Goal: Book appointment/travel/reservation

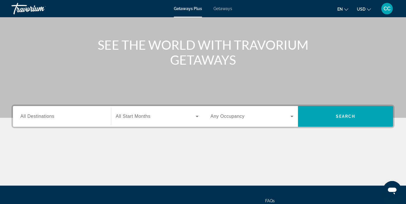
click at [60, 116] on input "Destination All Destinations" at bounding box center [61, 116] width 83 height 7
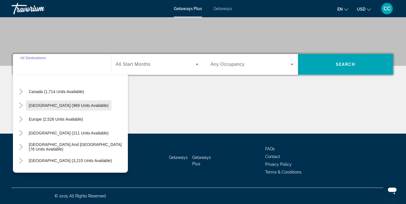
scroll to position [42, 0]
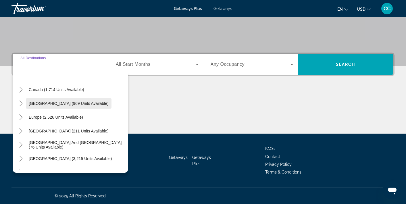
click at [58, 103] on span "[GEOGRAPHIC_DATA] (969 units available)" at bounding box center [69, 103] width 80 height 5
type input "**********"
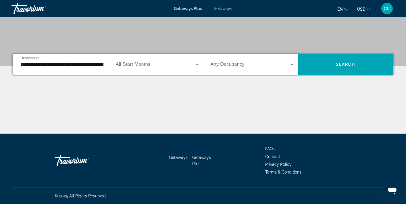
click at [162, 60] on div "Search widget" at bounding box center [157, 64] width 83 height 16
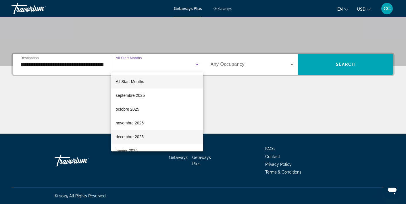
click at [143, 138] on span "décembre 2025" at bounding box center [130, 136] width 28 height 7
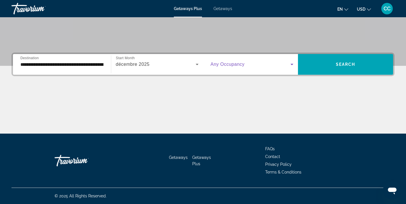
click at [258, 66] on span "Search widget" at bounding box center [251, 64] width 80 height 7
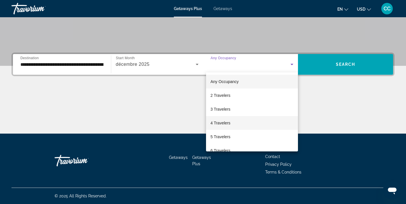
click at [231, 123] on mat-option "4 Travelers" at bounding box center [252, 123] width 92 height 14
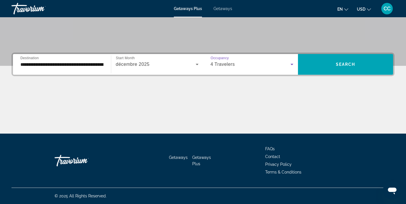
click at [366, 11] on button "USD USD ($) MXN (Mex$) CAD (Can$) GBP (£) EUR (€) AUD (A$) NZD (NZ$) CNY (CN¥)" at bounding box center [364, 9] width 14 height 8
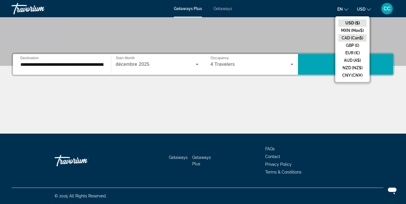
click at [354, 39] on button "CAD (Can$)" at bounding box center [352, 37] width 28 height 7
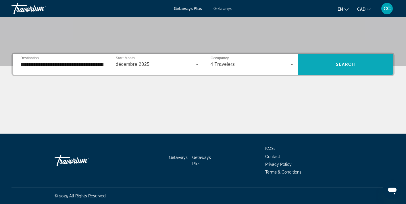
click at [341, 66] on span "Search" at bounding box center [346, 64] width 20 height 5
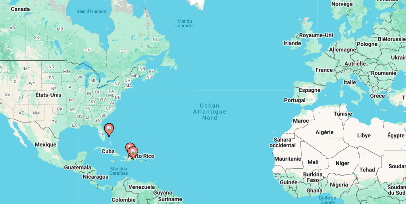
click at [146, 124] on div "Pour activer le glissement avec le clavier, appuyez sur Alt+Entrée. Une fois ce…" at bounding box center [202, 126] width 383 height 172
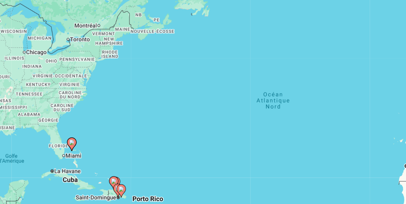
click at [146, 124] on div "Pour activer le glissement avec le clavier, appuyez sur Alt+Entrée. Une fois ce…" at bounding box center [202, 126] width 383 height 172
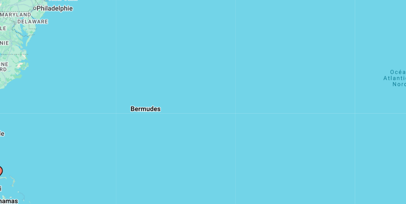
drag, startPoint x: 143, startPoint y: 133, endPoint x: 178, endPoint y: 82, distance: 61.5
click at [178, 82] on div "Pour activer le glissement avec le clavier, appuyez sur Alt+Entrée. Une fois ce…" at bounding box center [202, 126] width 383 height 172
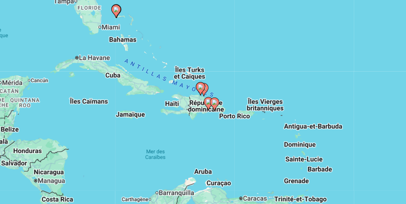
click at [184, 126] on div "Pour activer le glissement avec le clavier, appuyez sur Alt+Entrée. Une fois ce…" at bounding box center [202, 126] width 383 height 172
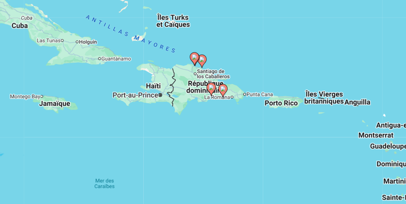
click at [188, 125] on div "Pour activer le glissement avec le clavier, appuyez sur Alt+Entrée. Une fois ce…" at bounding box center [202, 126] width 383 height 172
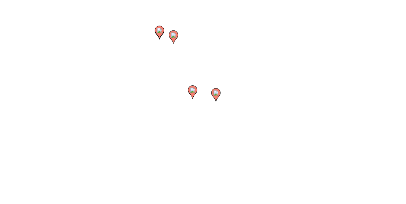
drag, startPoint x: 196, startPoint y: 114, endPoint x: 186, endPoint y: 135, distance: 22.6
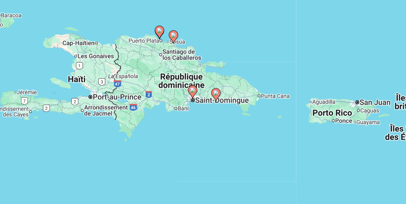
click at [186, 135] on div "Pour activer le glissement avec le clavier, appuyez sur Alt+Entrée. Une fois ce…" at bounding box center [202, 126] width 383 height 172
click at [189, 122] on div "Pour activer le glissement avec le clavier, appuyez sur Alt+Entrée. Une fois ce…" at bounding box center [202, 126] width 383 height 172
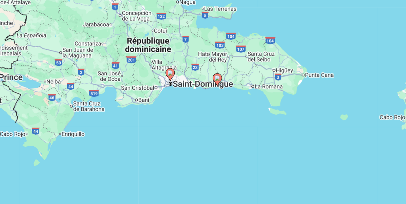
drag, startPoint x: 187, startPoint y: 112, endPoint x: 193, endPoint y: 140, distance: 28.0
click at [193, 139] on div "Pour activer le glissement avec le clavier, appuyez sur Alt+Entrée. Une fois ce…" at bounding box center [202, 126] width 383 height 172
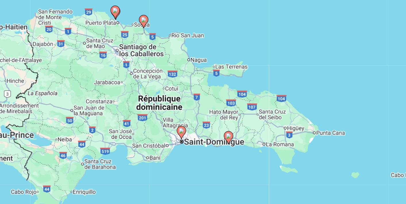
click at [194, 78] on div "Pour activer le glissement avec le clavier, appuyez sur Alt+Entrée. Une fois ce…" at bounding box center [202, 126] width 383 height 172
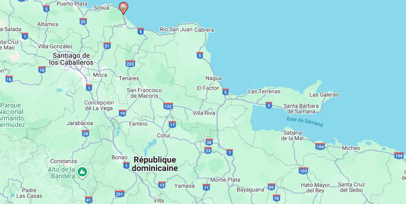
drag, startPoint x: 194, startPoint y: 78, endPoint x: 236, endPoint y: 85, distance: 42.8
click at [236, 85] on div "Pour activer le glissement avec le clavier, appuyez sur Alt+Entrée. Une fois ce…" at bounding box center [202, 126] width 383 height 172
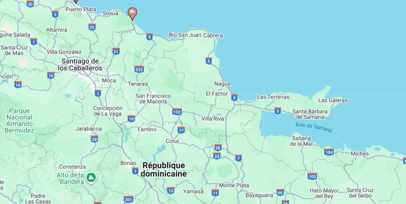
drag, startPoint x: 227, startPoint y: 84, endPoint x: 249, endPoint y: 93, distance: 23.6
click at [248, 93] on div "Pour activer le glissement avec le clavier, appuyez sur Alt+Entrée. Une fois ce…" at bounding box center [202, 126] width 383 height 172
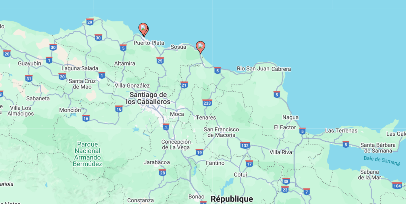
click at [179, 78] on image "Main content" at bounding box center [179, 76] width 3 height 3
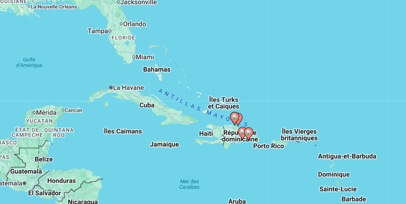
click at [201, 121] on image "Main content" at bounding box center [200, 120] width 3 height 3
type input "**********"
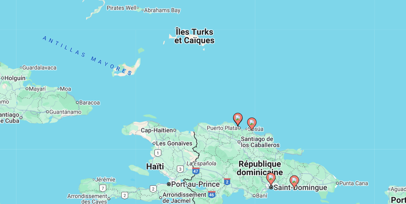
click at [213, 126] on icon "Main content" at bounding box center [211, 124] width 5 height 7
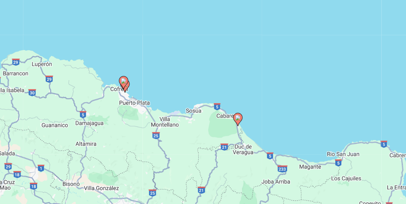
click at [204, 121] on image "Main content" at bounding box center [202, 120] width 3 height 3
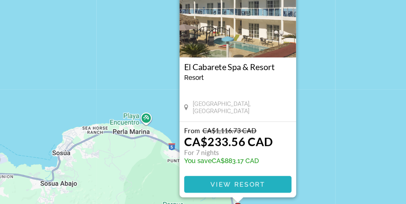
click at [198, 184] on span "View Resort" at bounding box center [203, 184] width 34 height 5
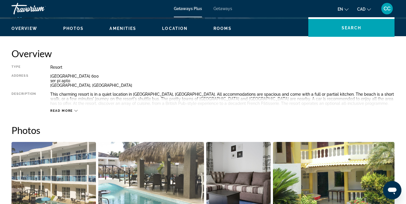
scroll to position [173, 0]
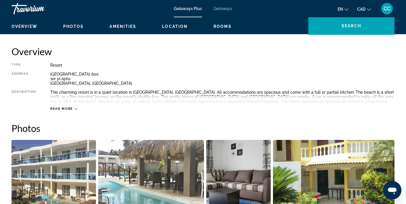
click at [74, 107] on div "Read more" at bounding box center [63, 109] width 27 height 4
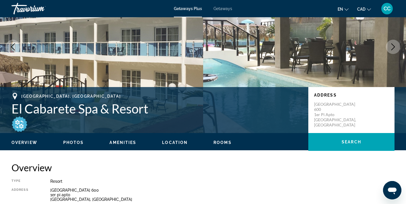
scroll to position [0, 0]
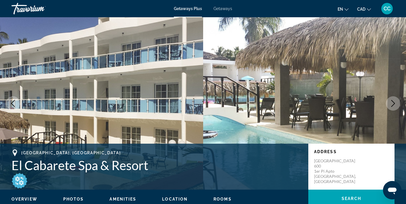
click at [225, 8] on span "Getaways" at bounding box center [223, 8] width 19 height 5
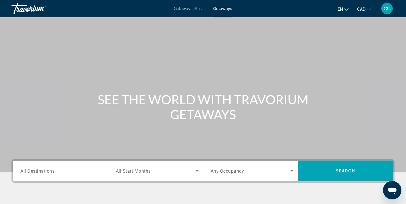
click at [192, 9] on span "Getaways Plus" at bounding box center [188, 8] width 28 height 5
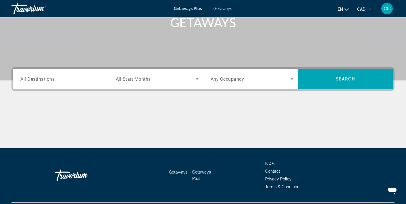
scroll to position [107, 0]
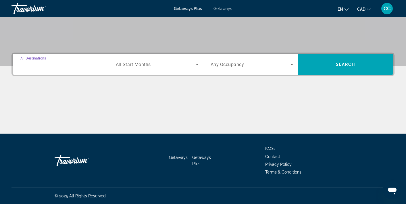
click at [72, 66] on input "Destination All Destinations" at bounding box center [61, 64] width 83 height 7
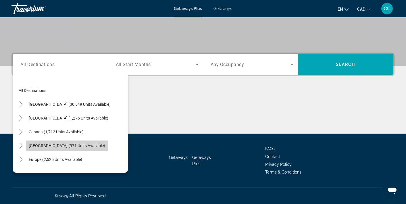
click at [70, 149] on span "Search widget" at bounding box center [67, 146] width 82 height 14
type input "**********"
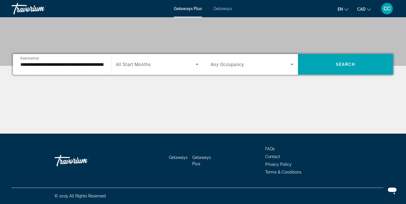
click at [149, 61] on div "Search widget" at bounding box center [157, 64] width 83 height 16
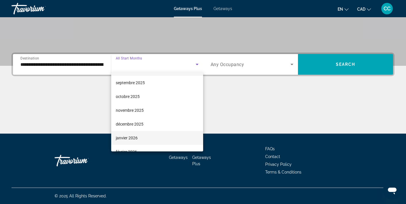
scroll to position [13, 0]
click at [132, 138] on span "janvier 2026" at bounding box center [127, 137] width 22 height 7
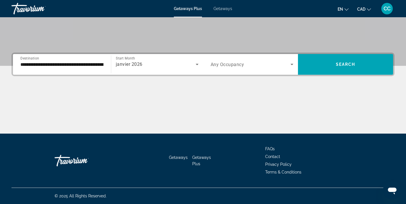
click at [247, 70] on div "Search widget" at bounding box center [252, 64] width 83 height 16
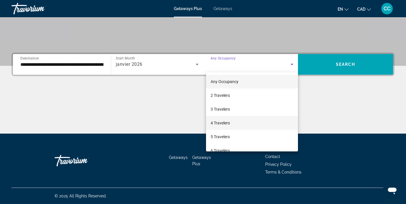
click at [225, 125] on span "4 Travelers" at bounding box center [220, 123] width 19 height 7
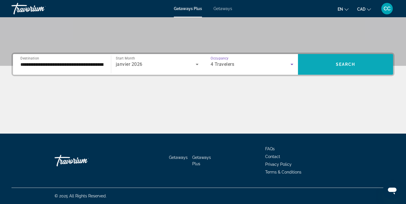
click at [338, 68] on span "Search widget" at bounding box center [345, 64] width 95 height 14
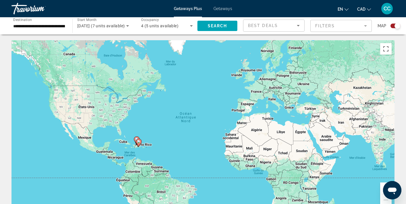
click at [151, 104] on div "Pour activer le glissement avec le clavier, appuyez sur Alt+Entrée. Une fois ce…" at bounding box center [202, 126] width 383 height 172
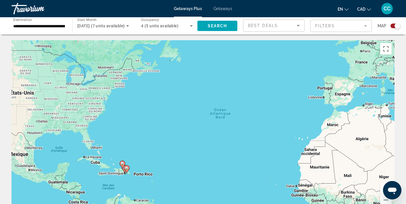
drag, startPoint x: 154, startPoint y: 141, endPoint x: 162, endPoint y: 89, distance: 53.2
click at [162, 89] on div "Pour activer le glissement avec le clavier, appuyez sur Alt+Entrée. Une fois ce…" at bounding box center [202, 126] width 383 height 172
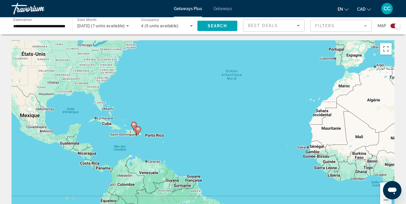
click at [160, 124] on div "Pour activer le glissement avec le clavier, appuyez sur Alt+Entrée. Une fois ce…" at bounding box center [202, 126] width 383 height 172
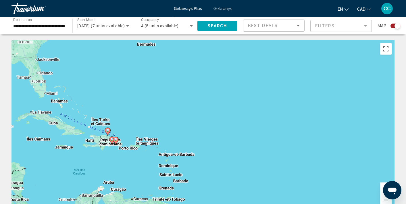
click at [160, 124] on div "Pour activer le glissement avec le clavier, appuyez sur Alt+Entrée. Une fois ce…" at bounding box center [202, 126] width 383 height 172
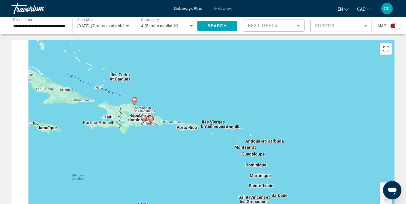
drag, startPoint x: 160, startPoint y: 124, endPoint x: 257, endPoint y: 82, distance: 105.4
click at [256, 81] on div "Pour activer le glissement avec le clavier, appuyez sur Alt+Entrée. Une fois ce…" at bounding box center [202, 126] width 383 height 172
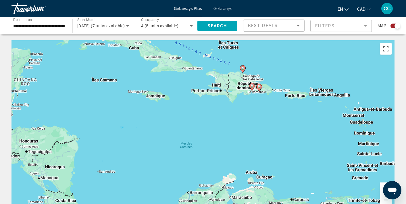
click at [237, 128] on div "Pour activer le glissement avec le clavier, appuyez sur Alt+Entrée. Une fois ce…" at bounding box center [202, 126] width 383 height 172
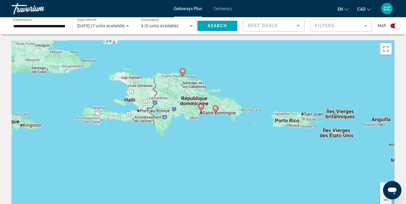
drag, startPoint x: 258, startPoint y: 124, endPoint x: 192, endPoint y: 182, distance: 87.3
click at [192, 182] on div "Pour activer le glissement avec le clavier, appuyez sur Alt+Entrée. Une fois ce…" at bounding box center [202, 126] width 383 height 172
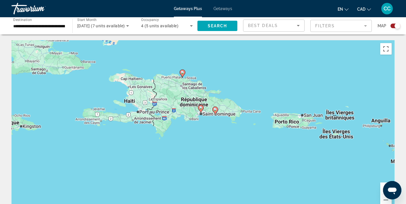
click at [204, 162] on div "Pour activer le glissement avec le clavier, appuyez sur Alt+Entrée. Une fois ce…" at bounding box center [202, 126] width 383 height 172
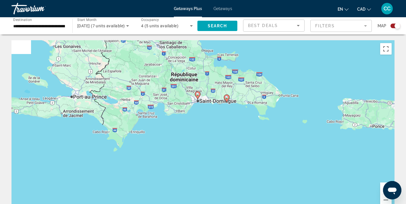
drag, startPoint x: 218, startPoint y: 142, endPoint x: 218, endPoint y: 180, distance: 37.4
click at [218, 179] on div "Pour activer le glissement avec le clavier, appuyez sur Alt+Entrée. Une fois ce…" at bounding box center [202, 126] width 383 height 172
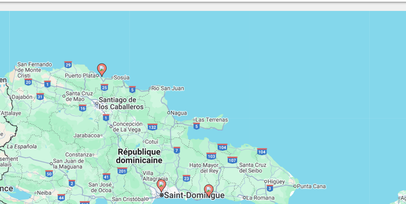
click at [161, 76] on image "Main content" at bounding box center [161, 75] width 3 height 3
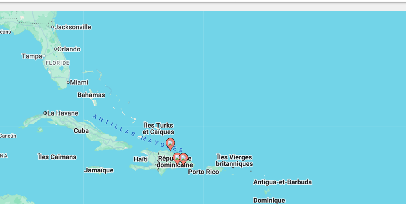
click at [203, 122] on image "Main content" at bounding box center [202, 120] width 3 height 3
type input "**********"
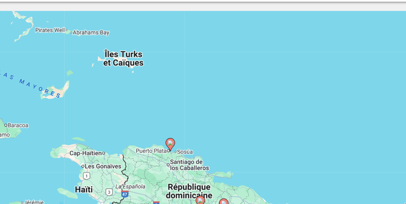
click at [203, 122] on image "Main content" at bounding box center [202, 120] width 3 height 3
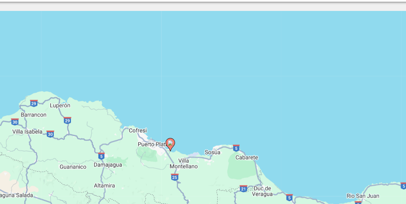
click at [203, 122] on image "Main content" at bounding box center [202, 120] width 3 height 3
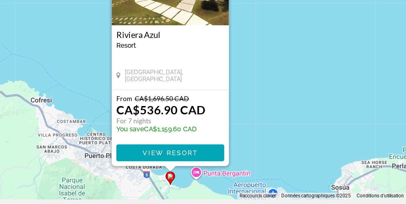
scroll to position [12, 0]
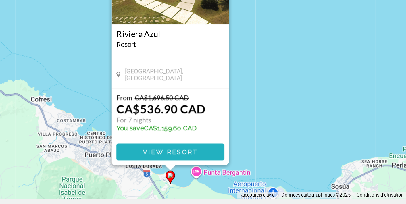
click at [199, 172] on span "View Resort" at bounding box center [203, 172] width 34 height 5
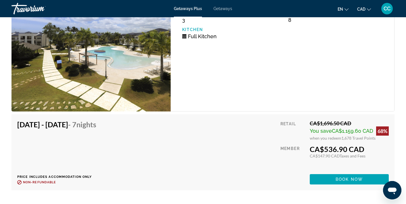
scroll to position [873, 0]
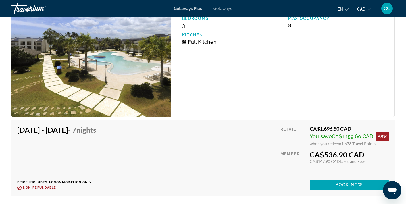
click at [103, 82] on img "Main content" at bounding box center [90, 56] width 159 height 121
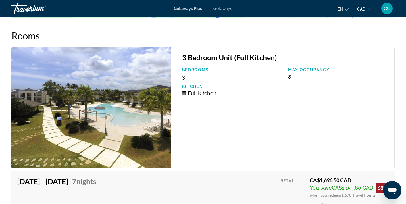
scroll to position [832, 0]
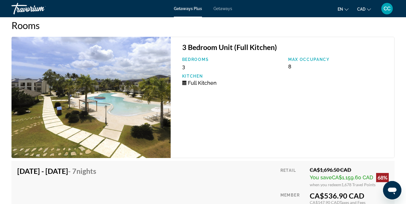
click at [196, 81] on span "Full Kitchen" at bounding box center [202, 83] width 29 height 6
click at [197, 59] on p "Bedrooms" at bounding box center [232, 59] width 100 height 5
click at [220, 85] on div "Full Kitchen" at bounding box center [232, 83] width 100 height 6
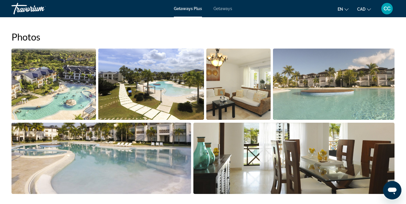
scroll to position [220, 0]
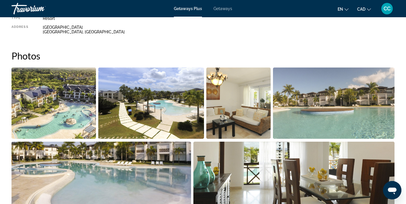
click at [222, 101] on img "Open full-screen image slider" at bounding box center [238, 103] width 64 height 71
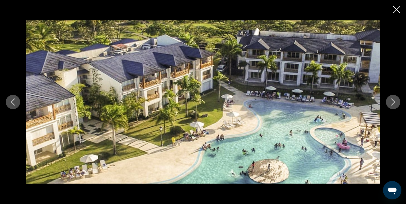
click at [391, 104] on icon "Next image" at bounding box center [393, 102] width 7 height 7
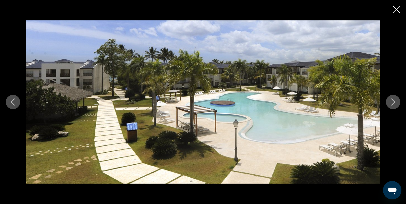
click at [391, 104] on icon "Next image" at bounding box center [393, 102] width 7 height 7
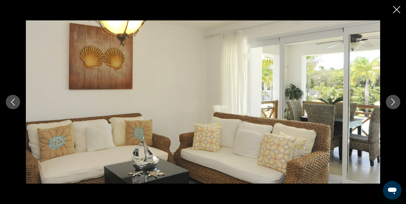
click at [390, 106] on button "Next image" at bounding box center [393, 102] width 14 height 14
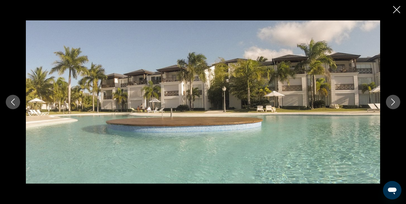
click at [389, 104] on button "Next image" at bounding box center [393, 102] width 14 height 14
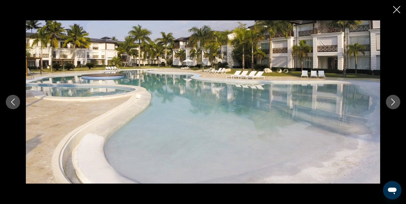
click at [393, 100] on icon "Next image" at bounding box center [393, 102] width 4 height 7
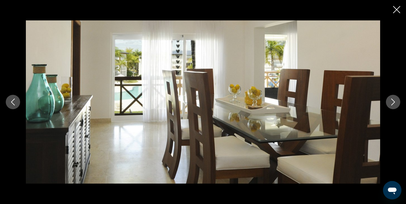
click at [393, 100] on icon "Next image" at bounding box center [393, 102] width 7 height 7
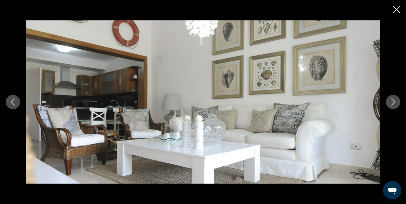
click at [395, 12] on icon "Close slideshow" at bounding box center [396, 9] width 7 height 7
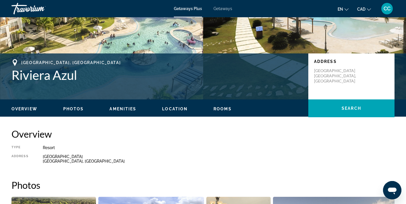
scroll to position [87, 0]
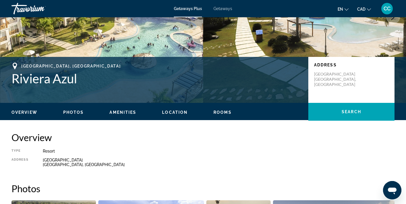
click at [176, 112] on span "Location" at bounding box center [175, 112] width 26 height 5
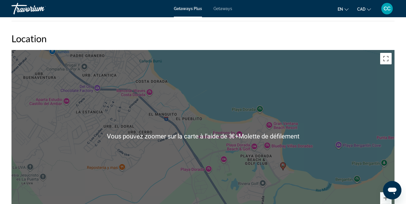
scroll to position [618, 0]
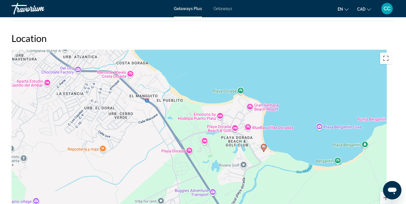
drag, startPoint x: 328, startPoint y: 132, endPoint x: 289, endPoint y: 106, distance: 47.1
click at [289, 106] on div "Pour activer le glissement avec le clavier, appuyez sur Alt+Entrée. Une fois ce…" at bounding box center [202, 136] width 383 height 172
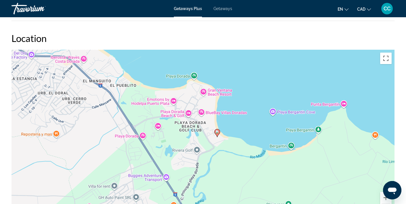
drag, startPoint x: 284, startPoint y: 157, endPoint x: 246, endPoint y: 142, distance: 40.8
click at [247, 142] on div "Pour activer le glissement avec le clavier, appuyez sur Alt+Entrée. Une fois ce…" at bounding box center [202, 136] width 383 height 172
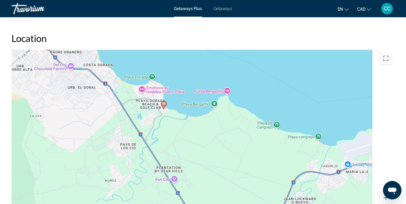
drag, startPoint x: 209, startPoint y: 152, endPoint x: 137, endPoint y: 116, distance: 81.1
click at [139, 116] on div "Pour activer le glissement avec le clavier, appuyez sur Alt+Entrée. Une fois ce…" at bounding box center [202, 136] width 383 height 172
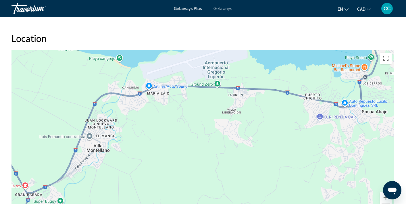
drag, startPoint x: 137, startPoint y: 156, endPoint x: 97, endPoint y: 176, distance: 45.1
click at [97, 179] on div "Pour activer le glissement avec le clavier, appuyez sur Alt+Entrée. Une fois ce…" at bounding box center [202, 136] width 383 height 172
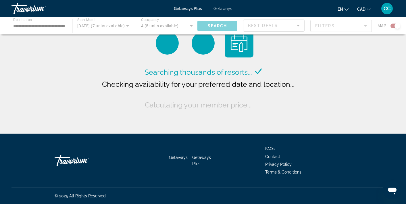
click at [184, 11] on span "Getaways Plus" at bounding box center [188, 8] width 28 height 5
